Goal: Task Accomplishment & Management: Manage account settings

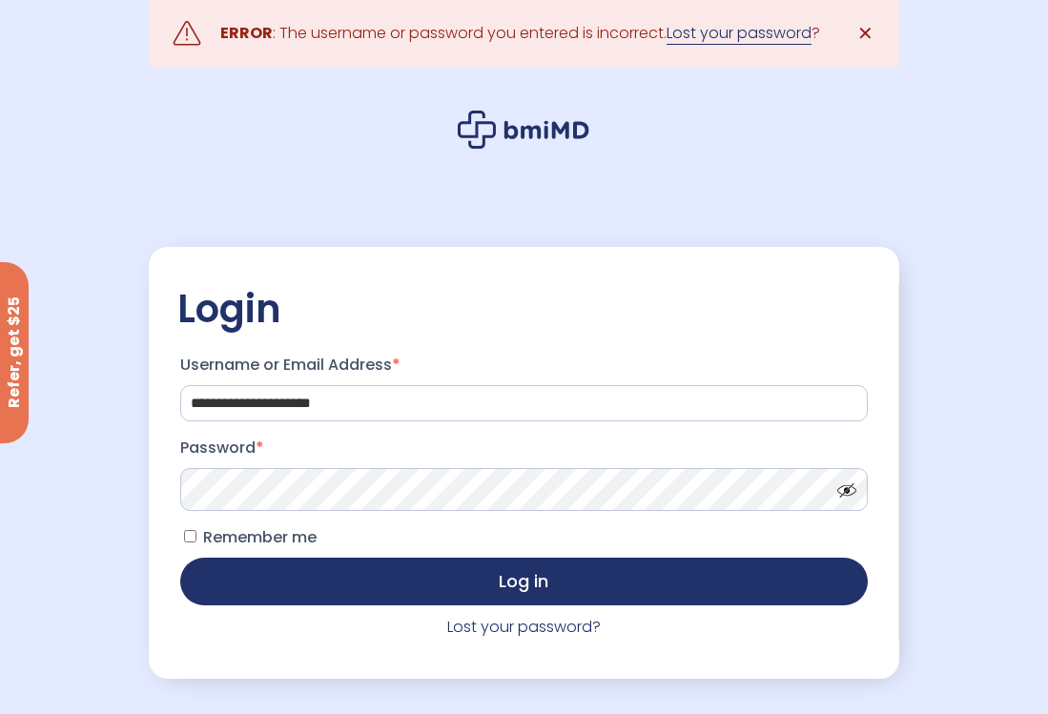
click at [740, 38] on link "Lost your password" at bounding box center [738, 33] width 145 height 23
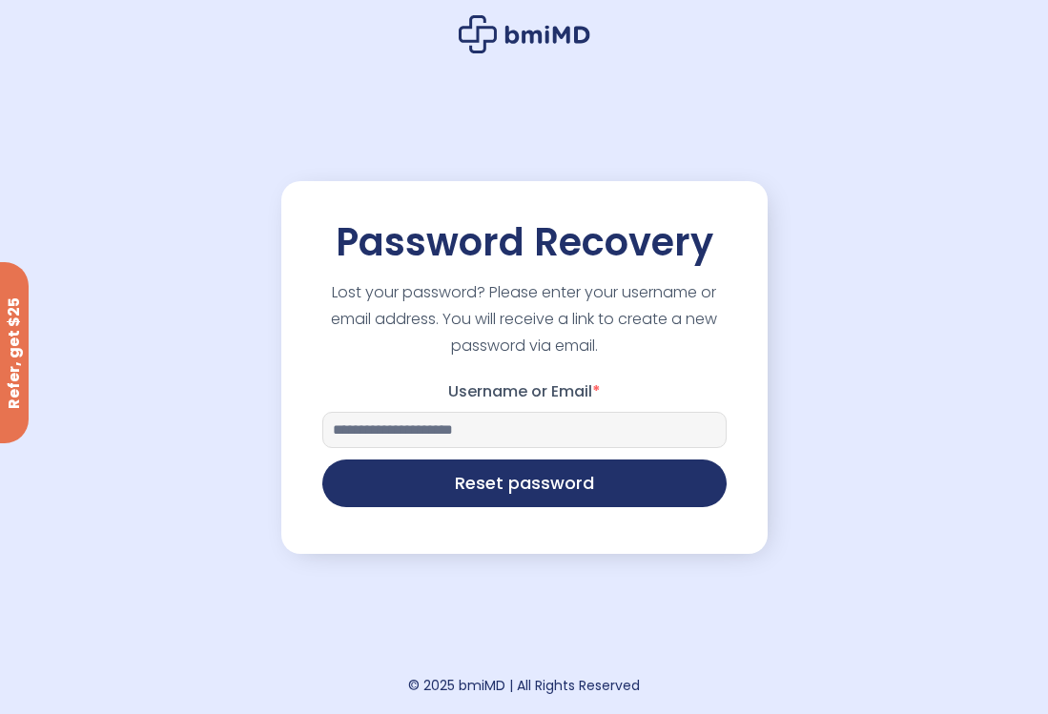
type input "**********"
click at [322, 459] on button "Reset password" at bounding box center [524, 483] width 404 height 48
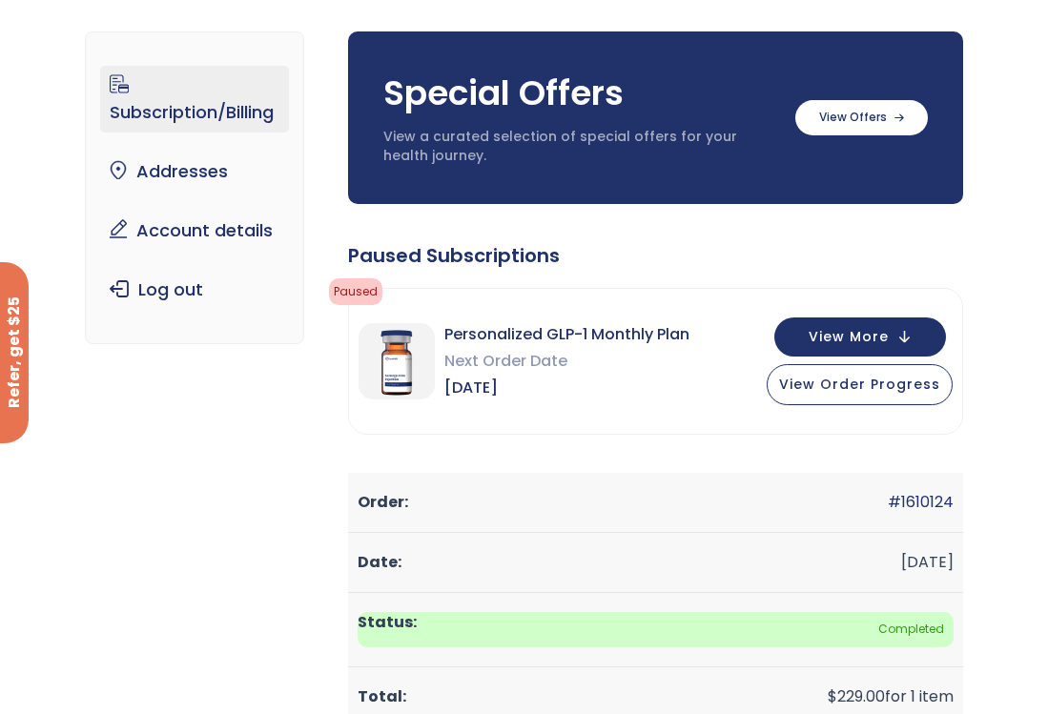
scroll to position [88, 0]
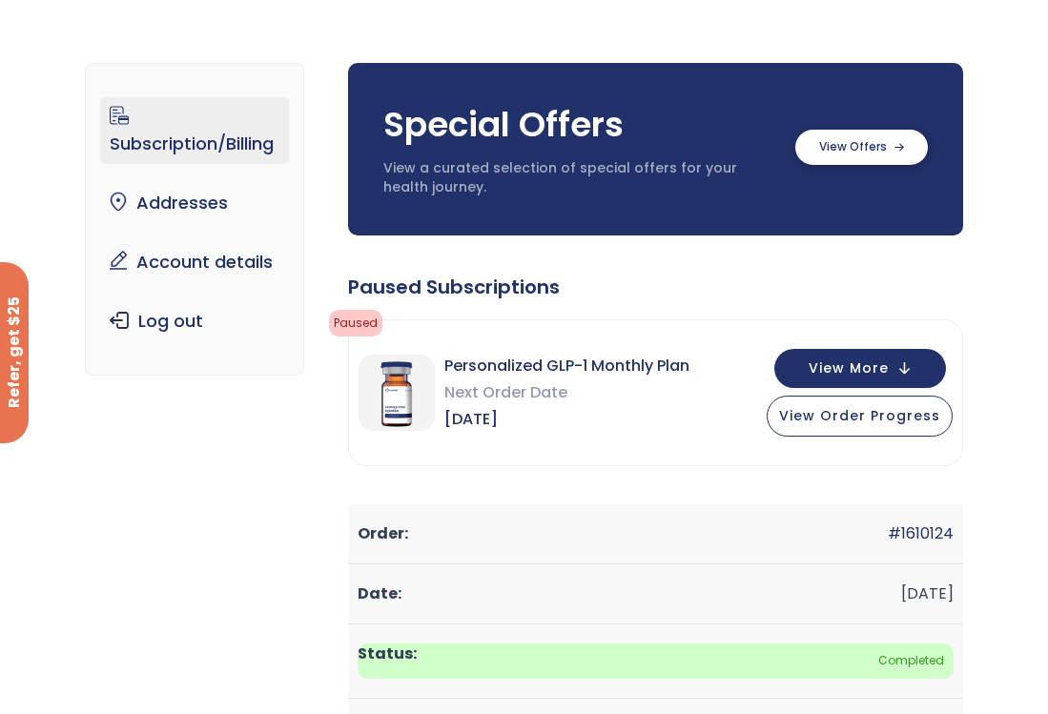
click at [853, 141] on label at bounding box center [861, 147] width 132 height 35
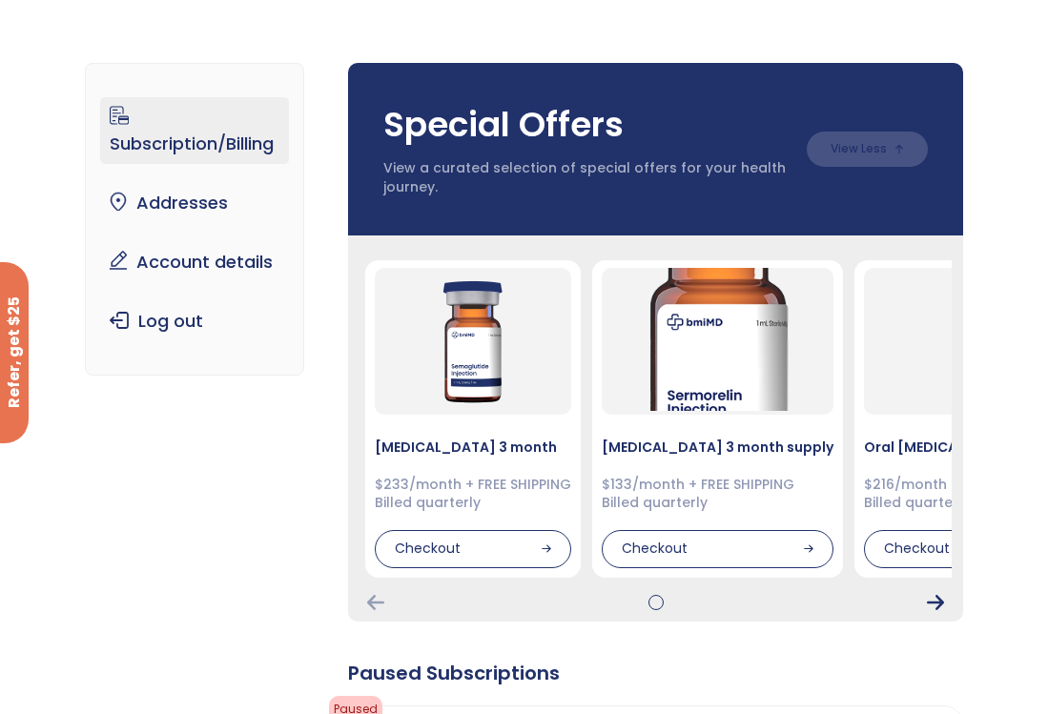
click at [930, 601] on icon "Next Card" at bounding box center [935, 602] width 17 height 15
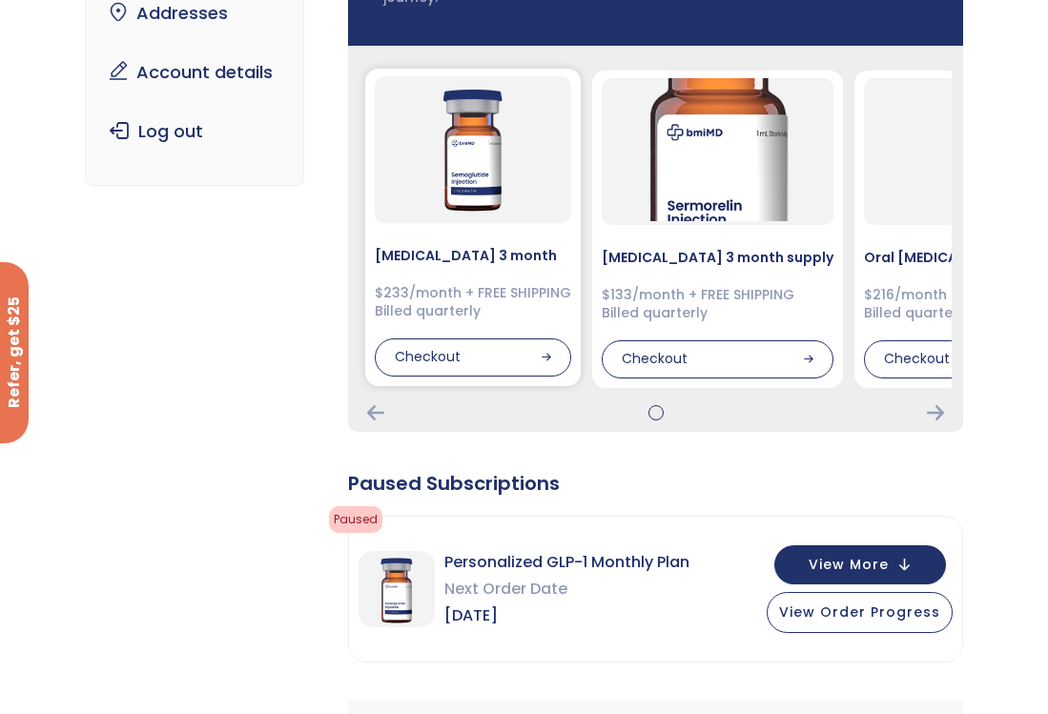
scroll to position [377, 0]
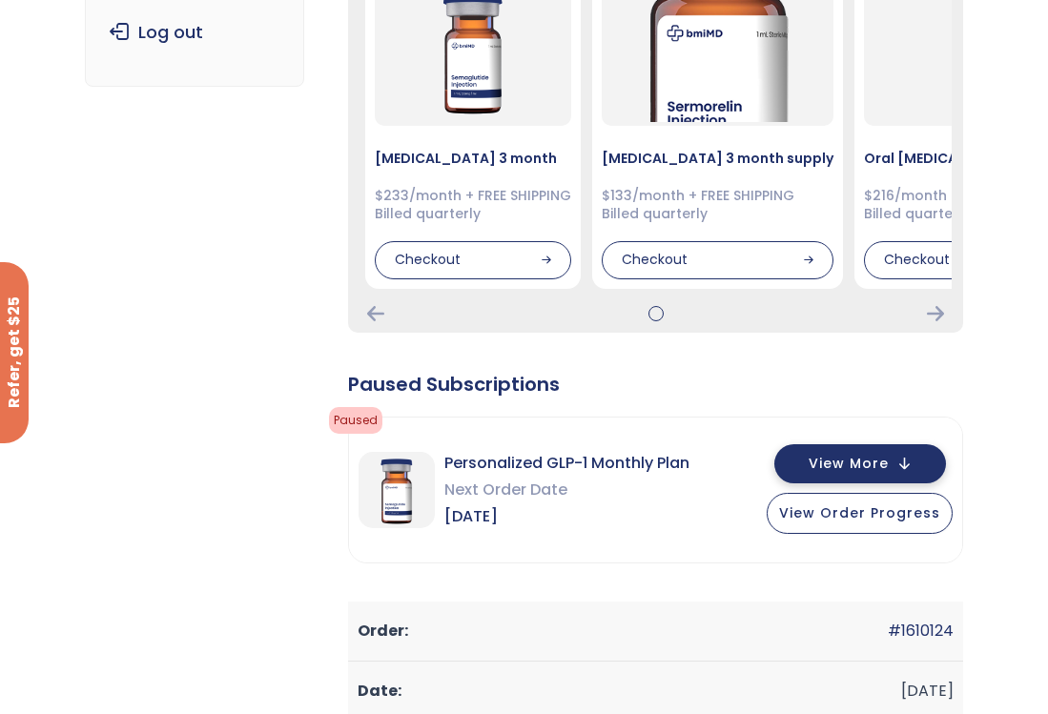
click at [842, 467] on span "View More" at bounding box center [848, 464] width 80 height 12
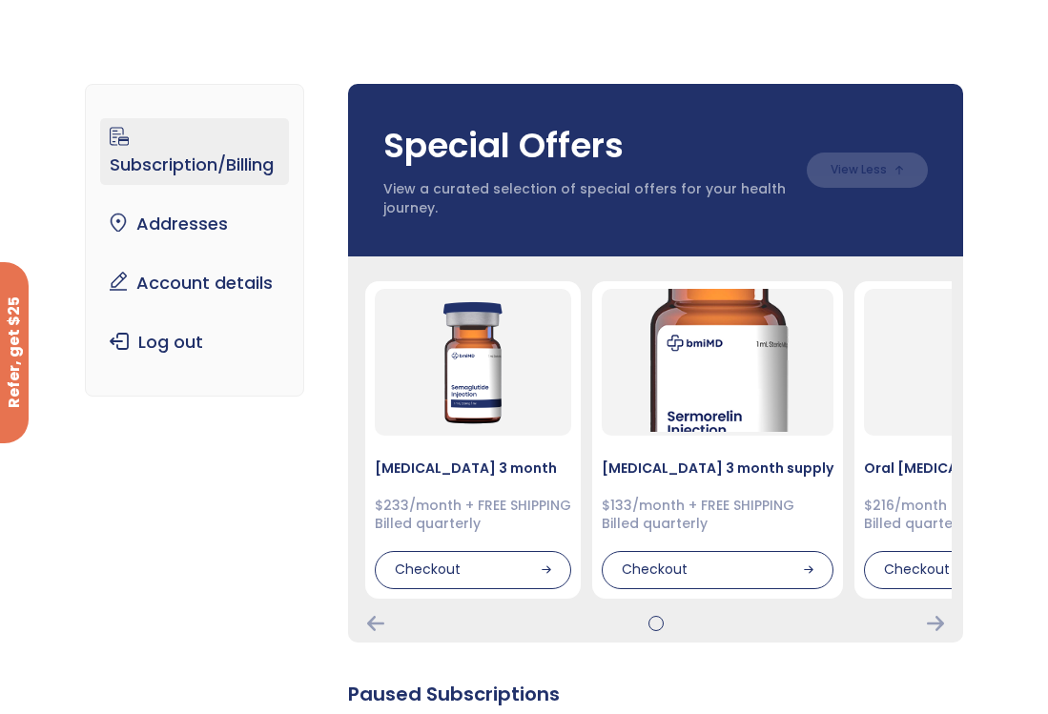
scroll to position [0, 0]
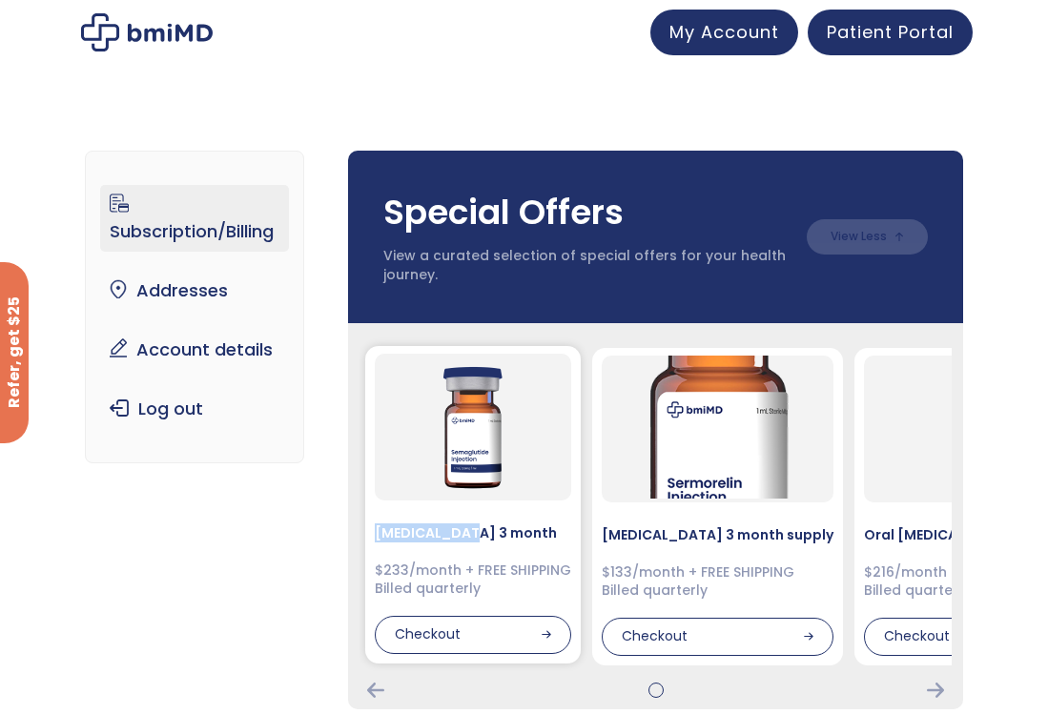
drag, startPoint x: 465, startPoint y: 536, endPoint x: 377, endPoint y: 530, distance: 87.9
click at [377, 530] on h4 "Semaglutide 3 month" at bounding box center [473, 532] width 196 height 19
copy h4 "Semaglutide"
